Goal: Information Seeking & Learning: Learn about a topic

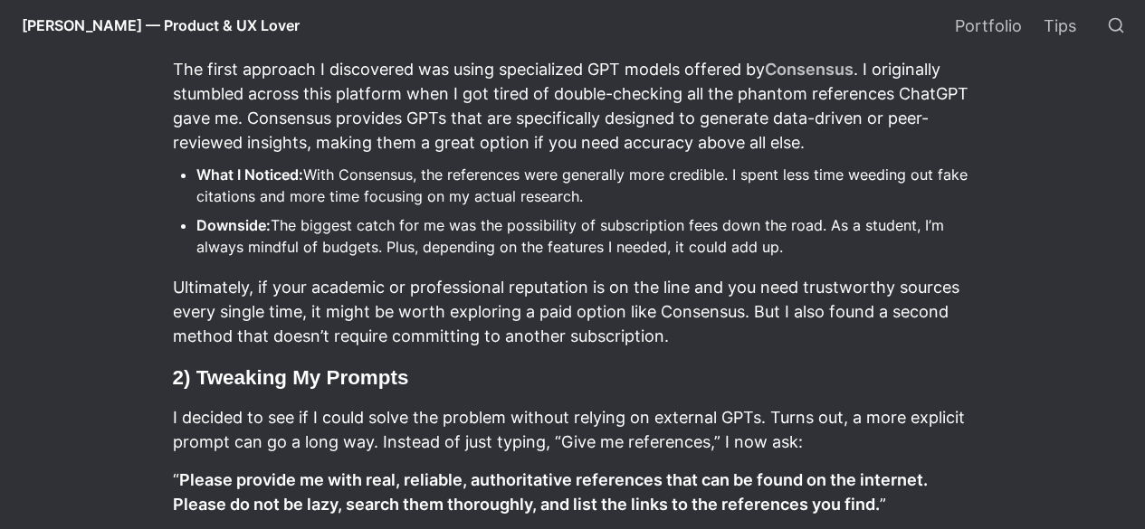
scroll to position [590, 0]
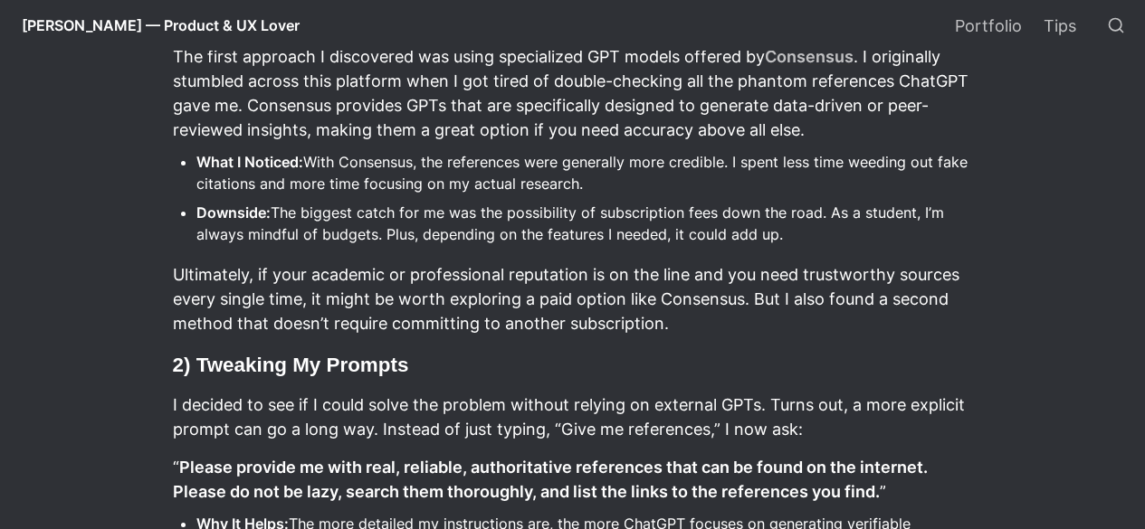
click at [408, 381] on h3 "2) Tweaking My Prompts" at bounding box center [573, 365] width 804 height 32
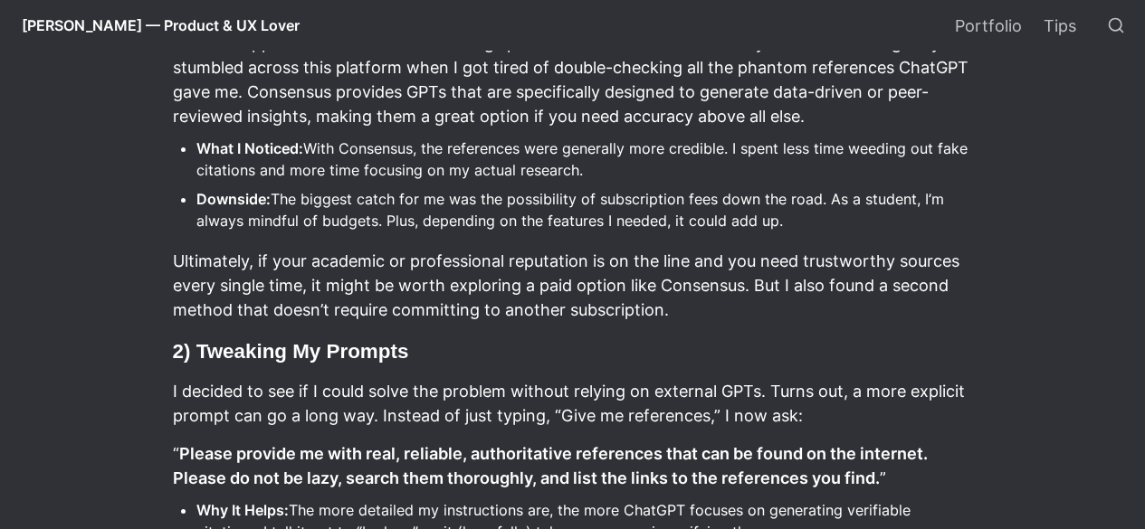
scroll to position [605, 0]
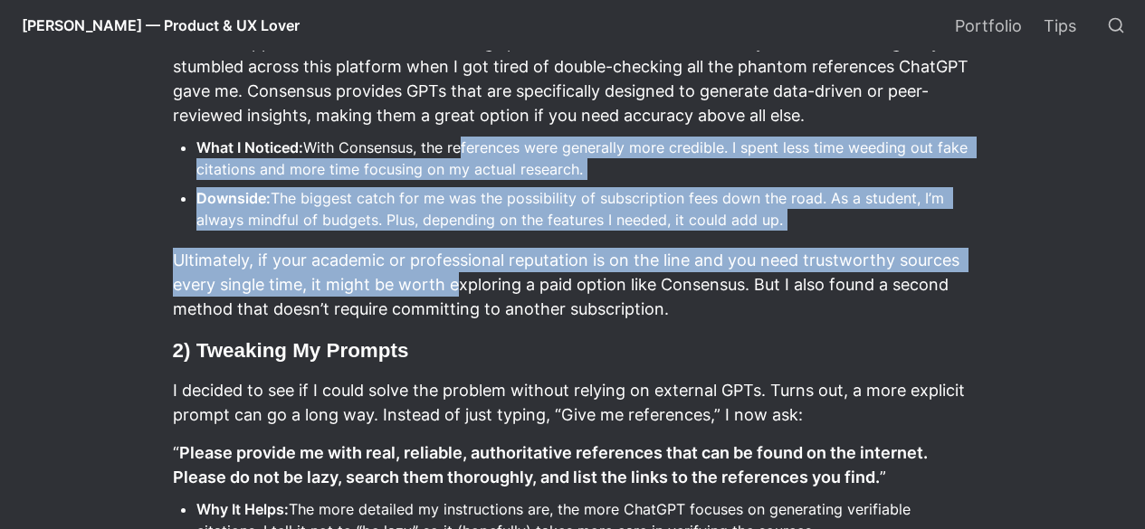
drag, startPoint x: 457, startPoint y: 136, endPoint x: 457, endPoint y: 294, distance: 158.4
click at [457, 294] on p "Ultimately, if your academic or professional reputation is on the line and you …" at bounding box center [573, 284] width 804 height 79
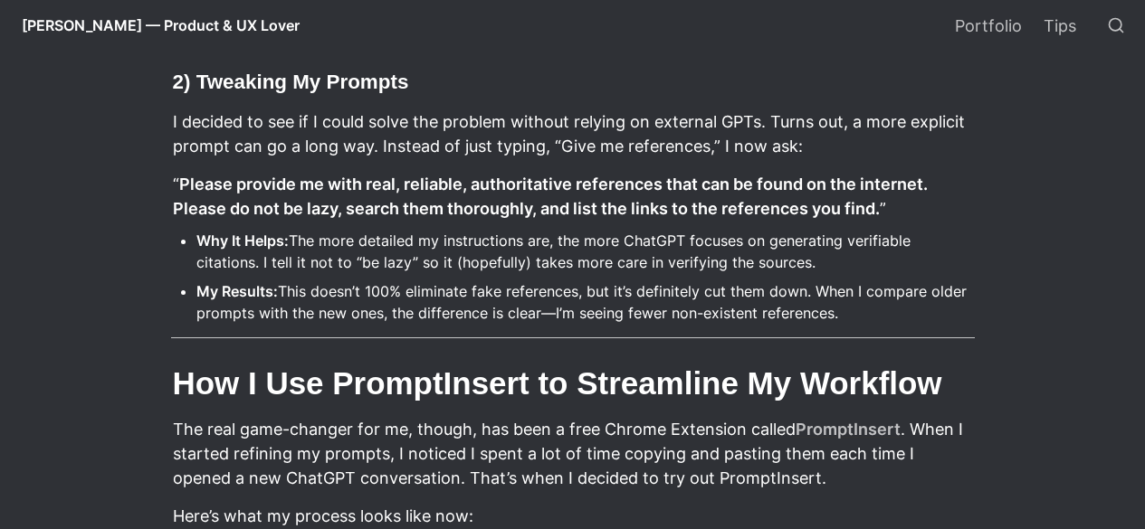
scroll to position [874, 0]
click at [600, 238] on li "Why It Helps: The more detailed my instructions are, the more ChatGPT focuses o…" at bounding box center [585, 250] width 778 height 49
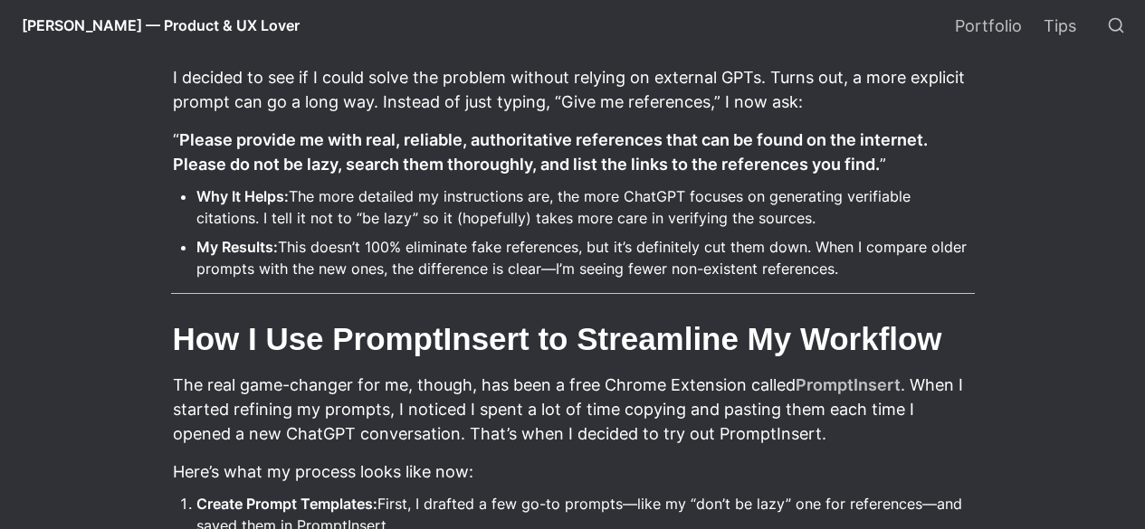
scroll to position [919, 0]
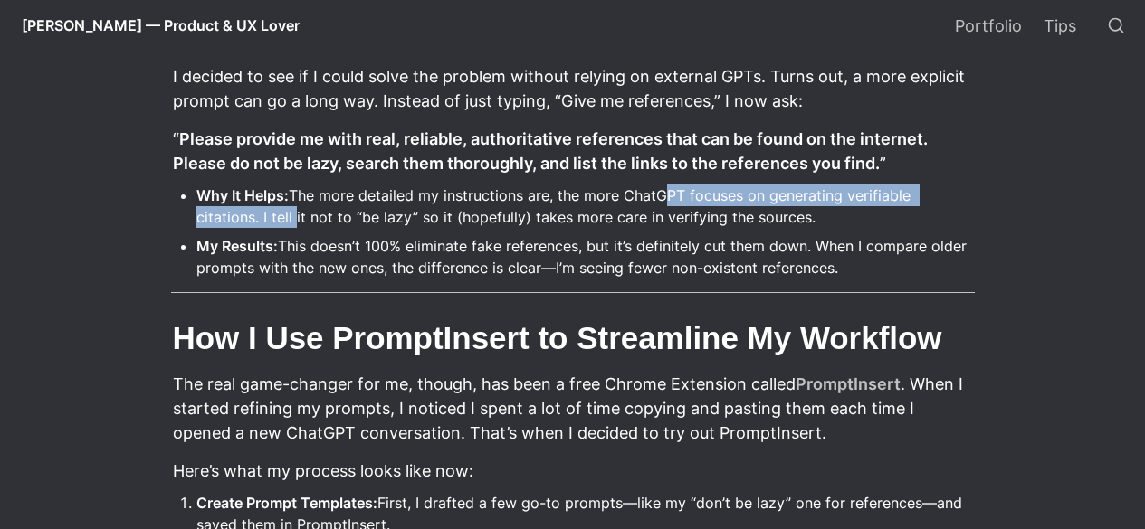
drag, startPoint x: 290, startPoint y: 211, endPoint x: 671, endPoint y: 204, distance: 381.1
click at [671, 204] on li "Why It Helps: The more detailed my instructions are, the more ChatGPT focuses o…" at bounding box center [585, 206] width 778 height 49
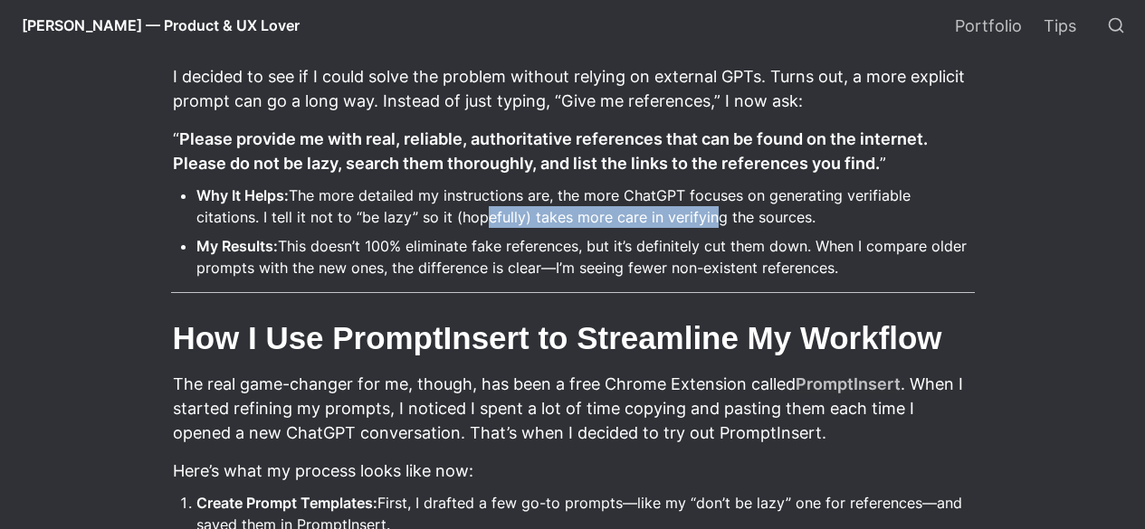
drag, startPoint x: 701, startPoint y: 219, endPoint x: 461, endPoint y: 212, distance: 240.8
click at [461, 212] on li "Why It Helps: The more detailed my instructions are, the more ChatGPT focuses o…" at bounding box center [585, 206] width 778 height 49
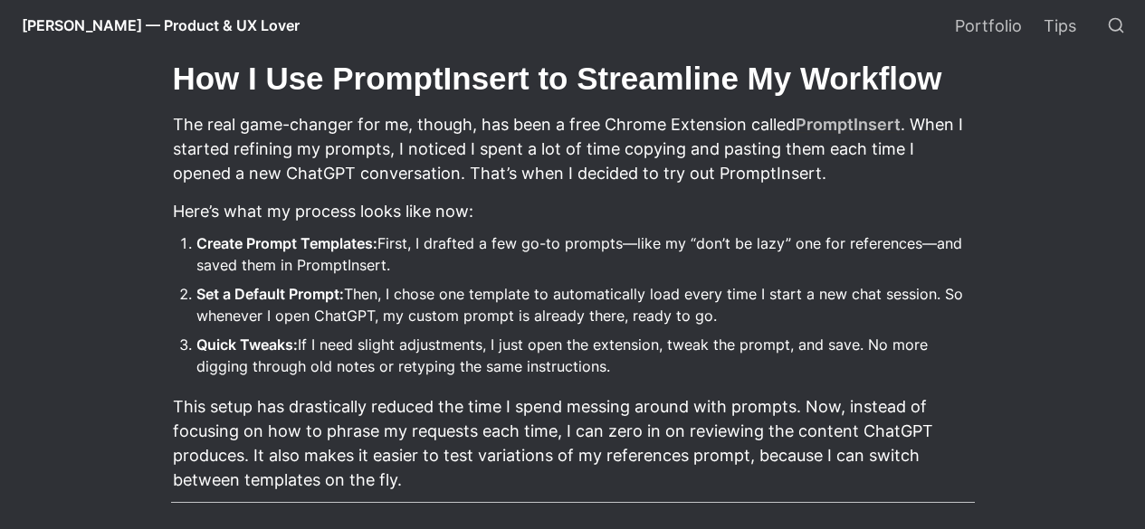
scroll to position [1179, 0]
